Goal: Check status

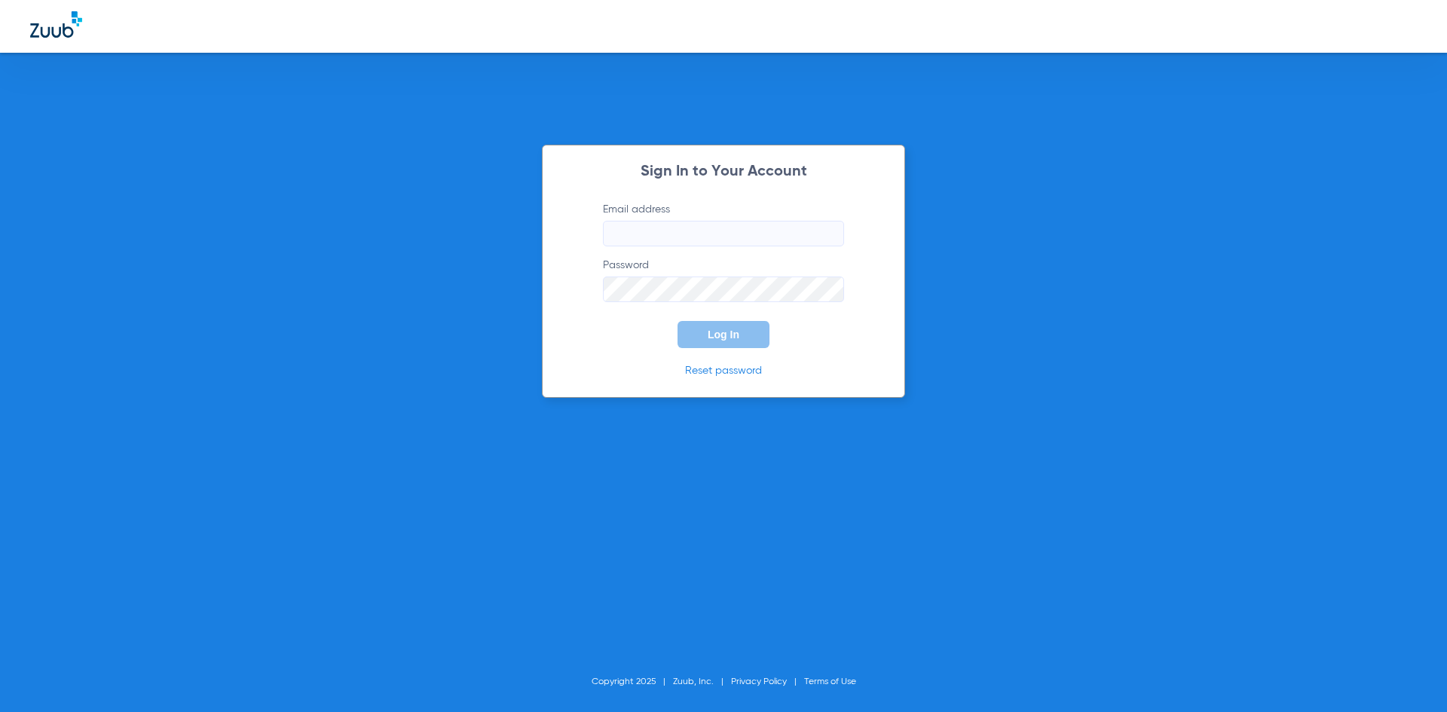
type input "[EMAIL_ADDRESS][DOMAIN_NAME]"
click at [1064, 310] on div "Sign In to Your Account Email address [EMAIL_ADDRESS][DOMAIN_NAME] Password Log…" at bounding box center [723, 356] width 1447 height 712
click at [724, 334] on span "Log In" at bounding box center [724, 335] width 32 height 12
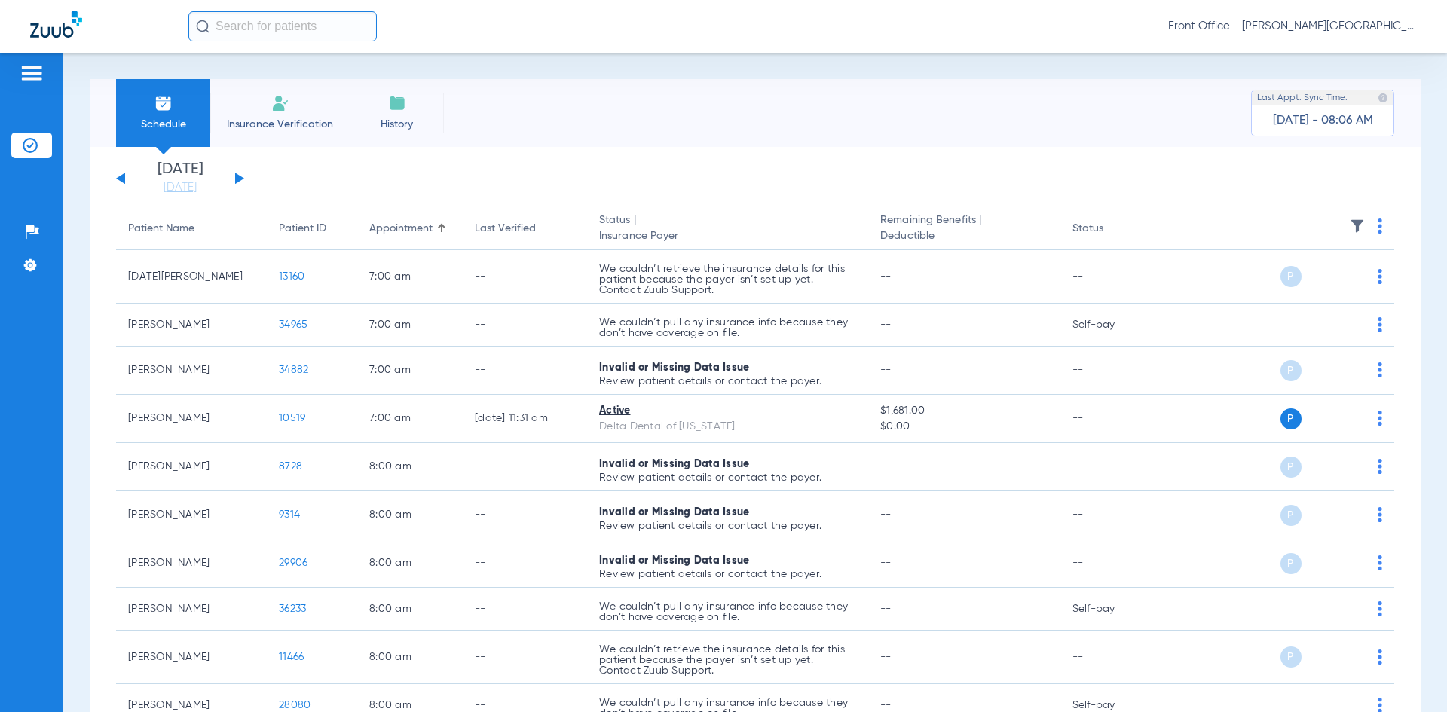
click at [237, 179] on button at bounding box center [239, 178] width 9 height 11
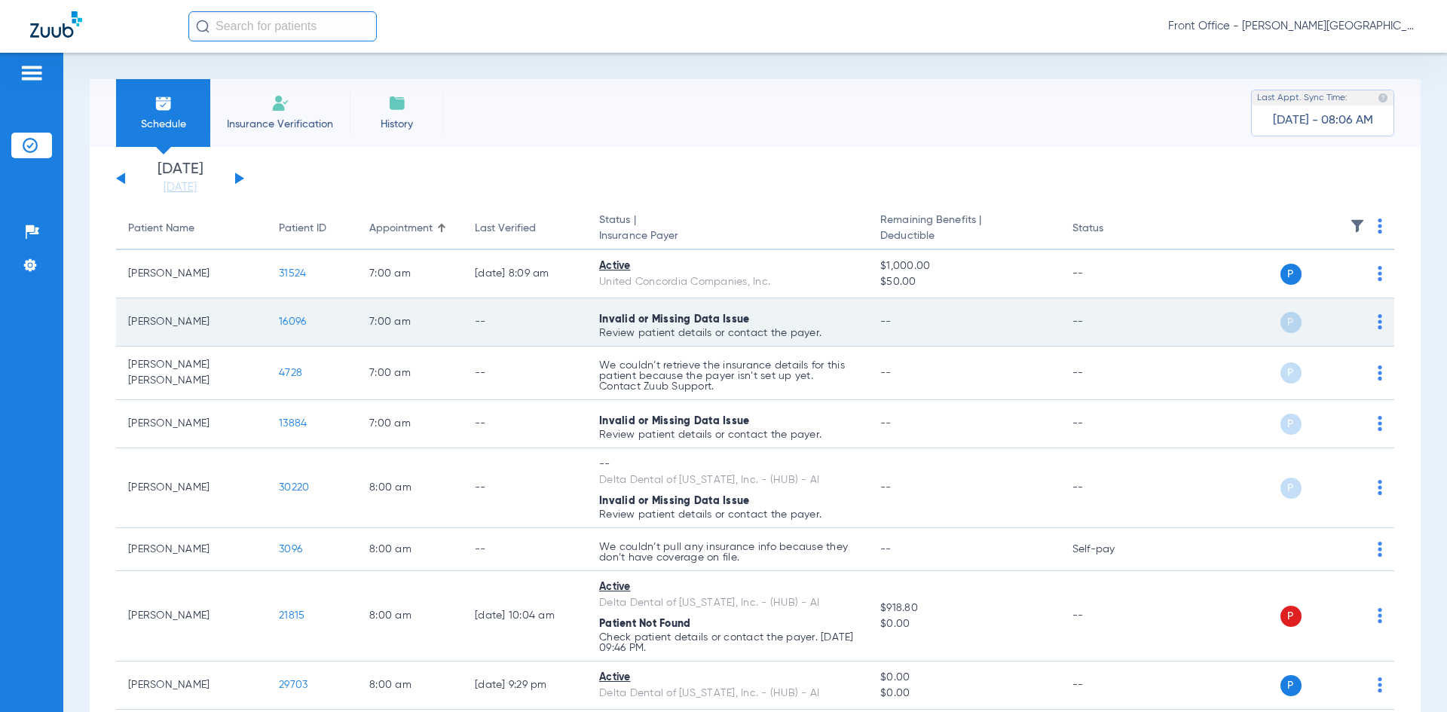
click at [284, 323] on span "16096" at bounding box center [292, 322] width 27 height 11
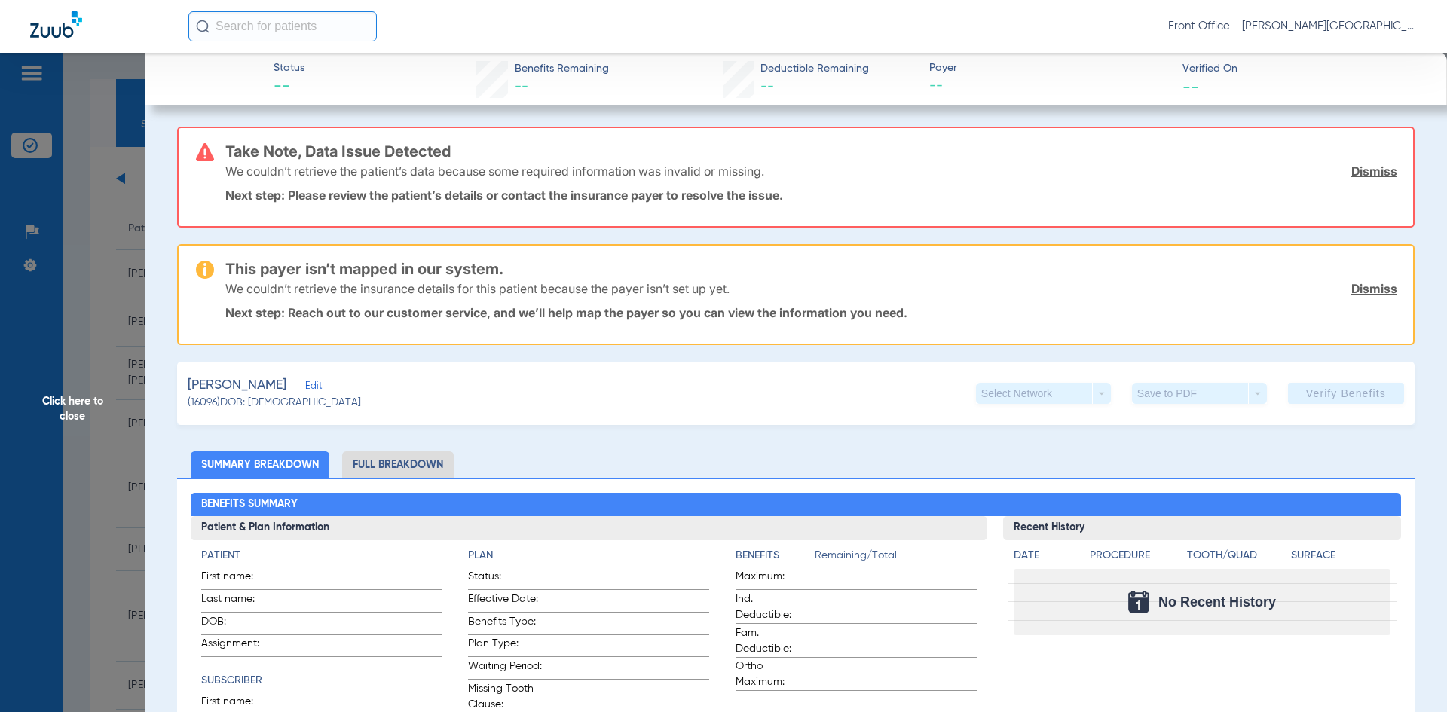
click at [131, 122] on span "Click here to close" at bounding box center [72, 409] width 145 height 712
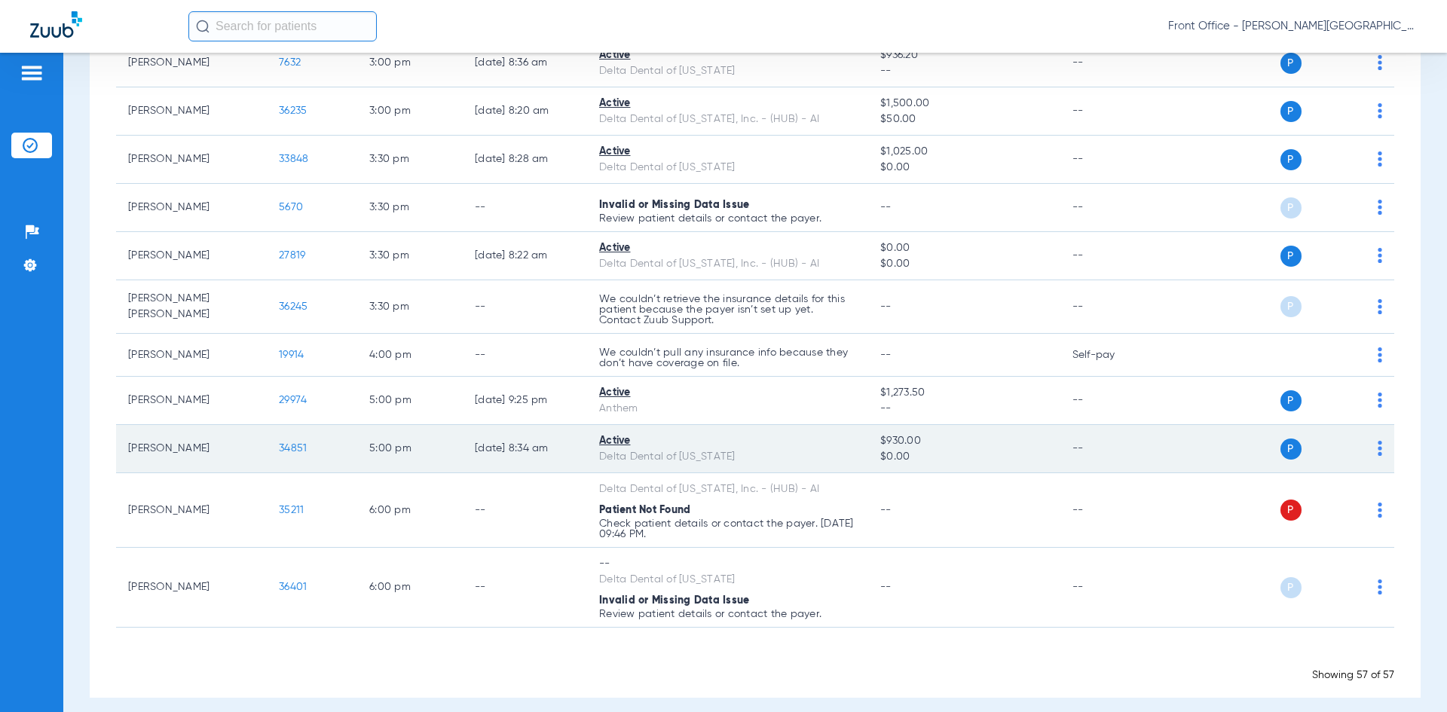
scroll to position [2590, 0]
